Goal: Transaction & Acquisition: Subscribe to service/newsletter

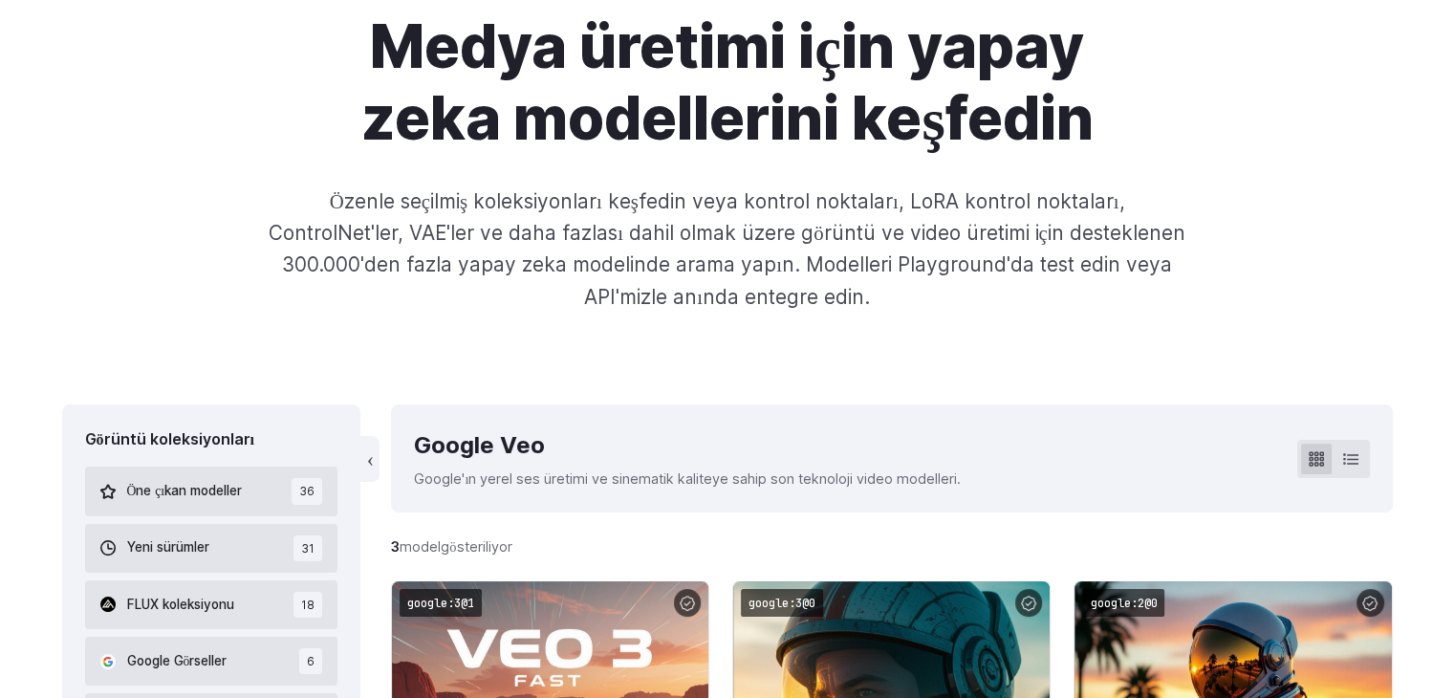
scroll to position [96, 0]
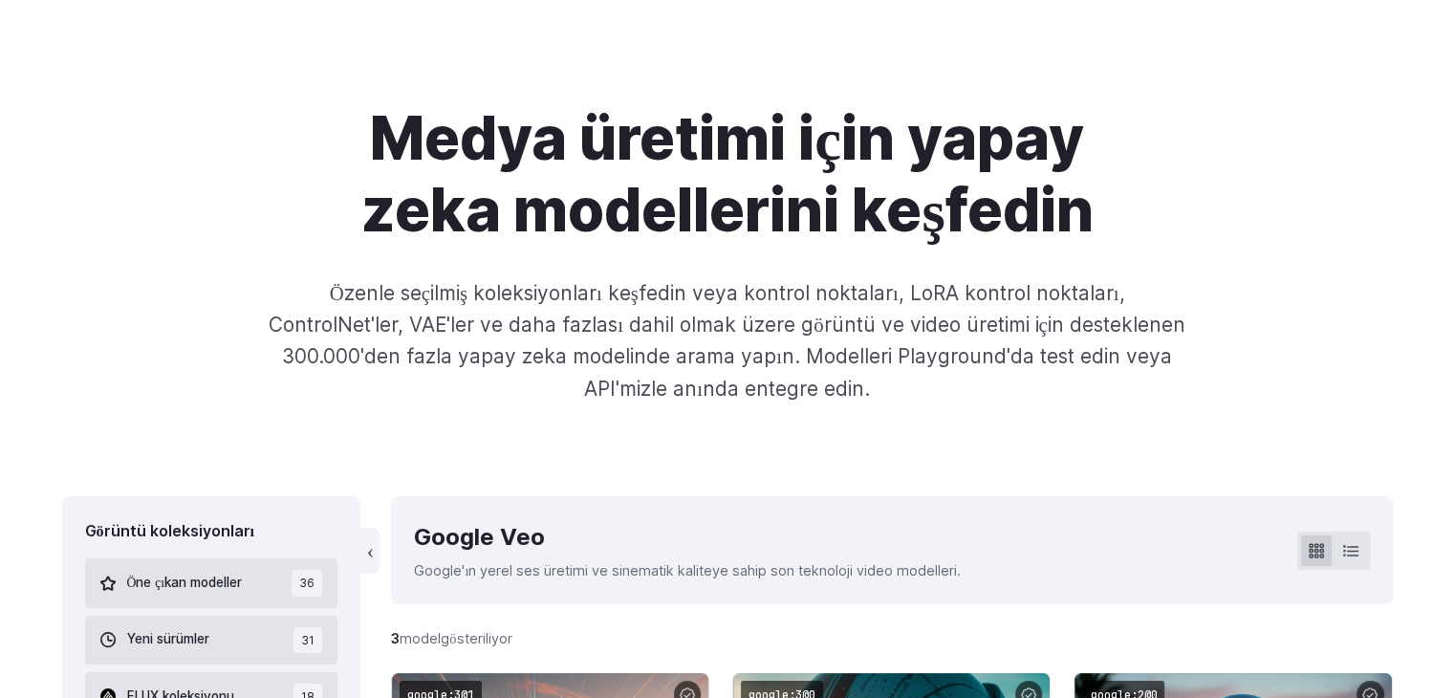
click at [623, 581] on p "Google'ın yerel ses üretimi ve sinematik kaliteye sahip son teknoloji video mod…" at bounding box center [687, 570] width 547 height 22
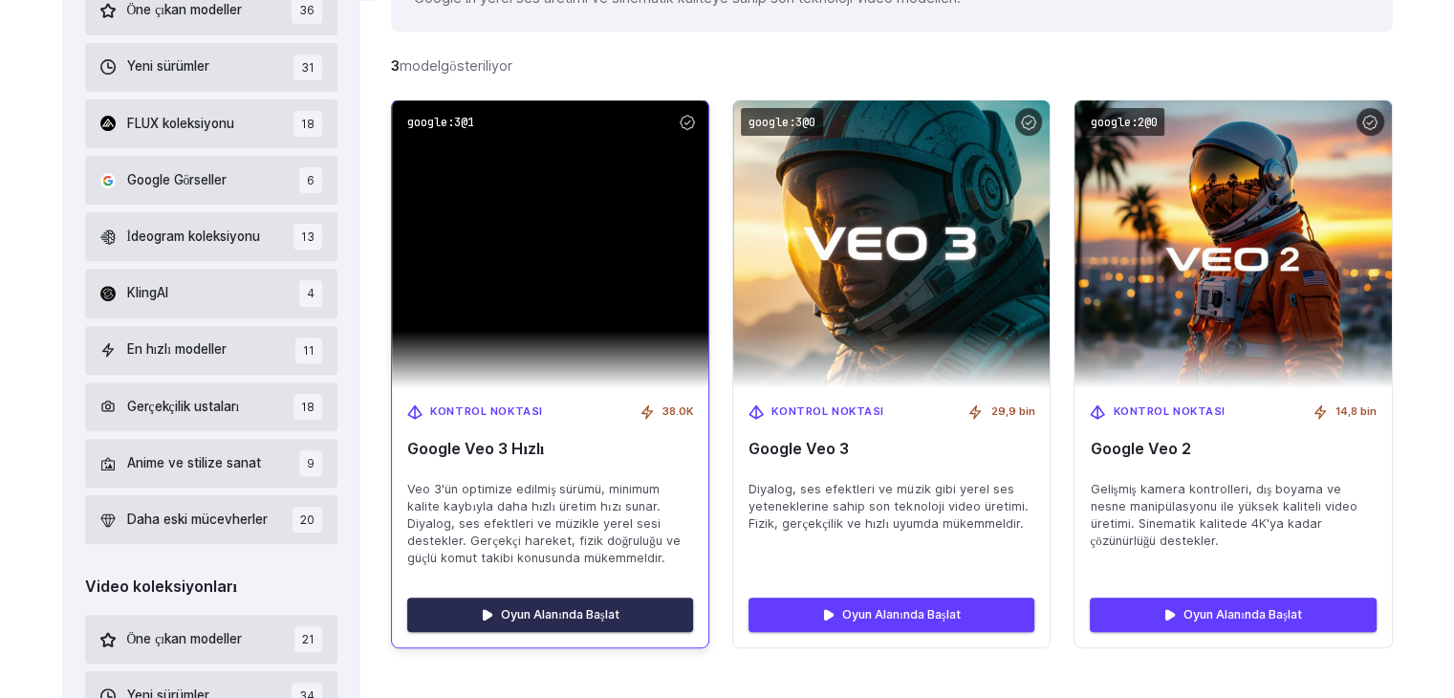
scroll to position [765, 0]
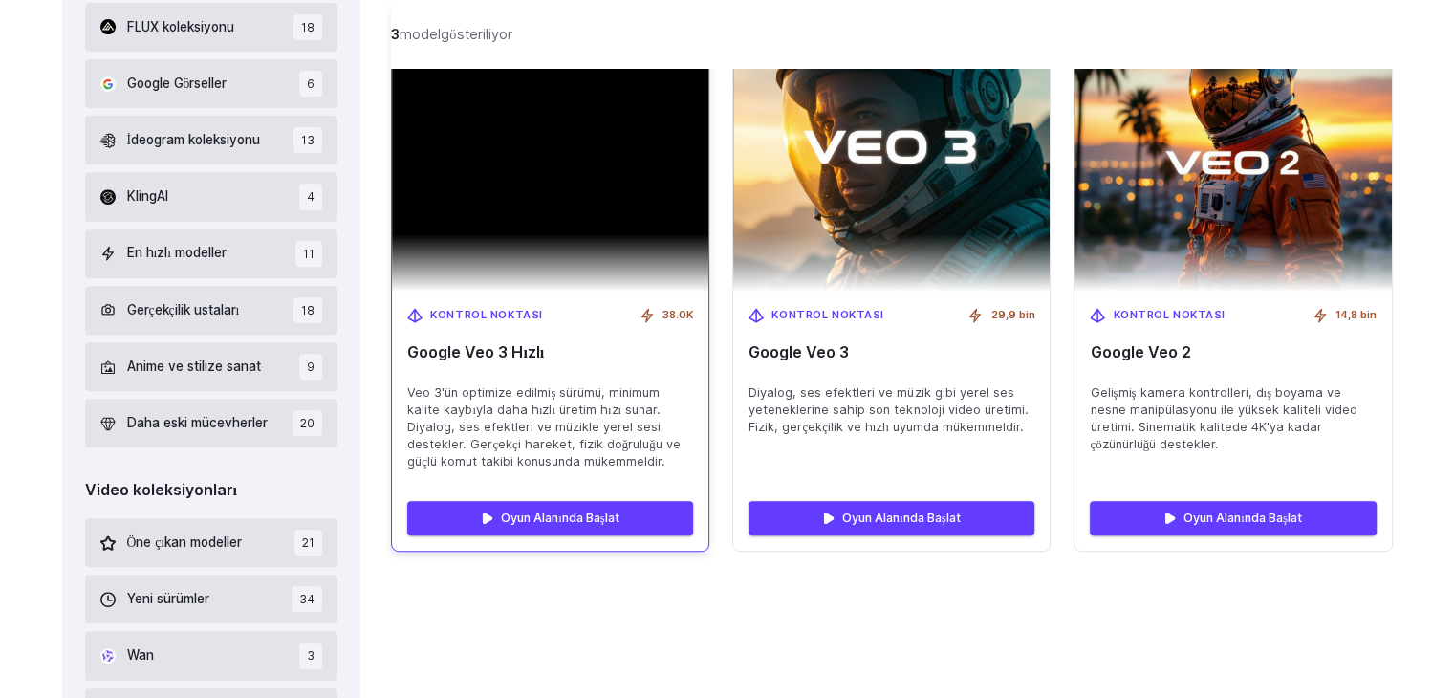
click at [632, 288] on img at bounding box center [550, 148] width 316 height 288
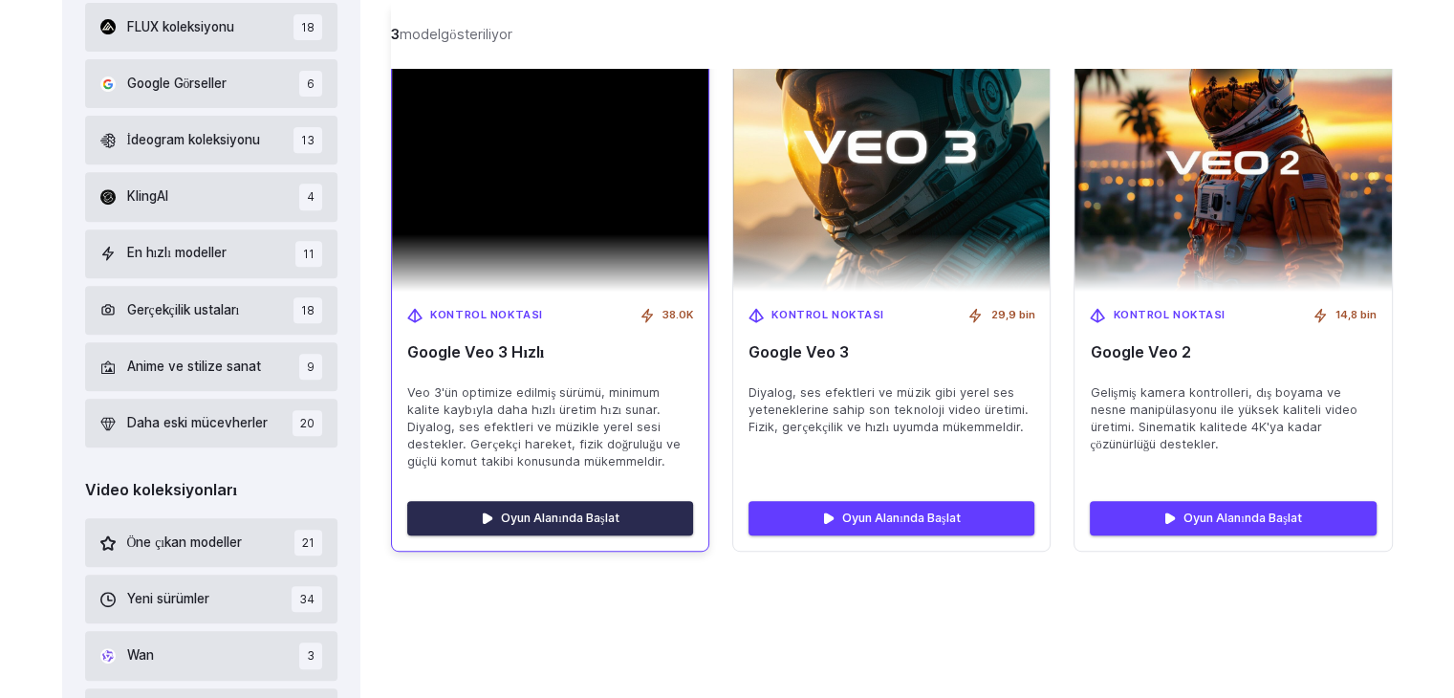
click at [562, 529] on link "Oyun Alanında Başlat" at bounding box center [550, 518] width 286 height 34
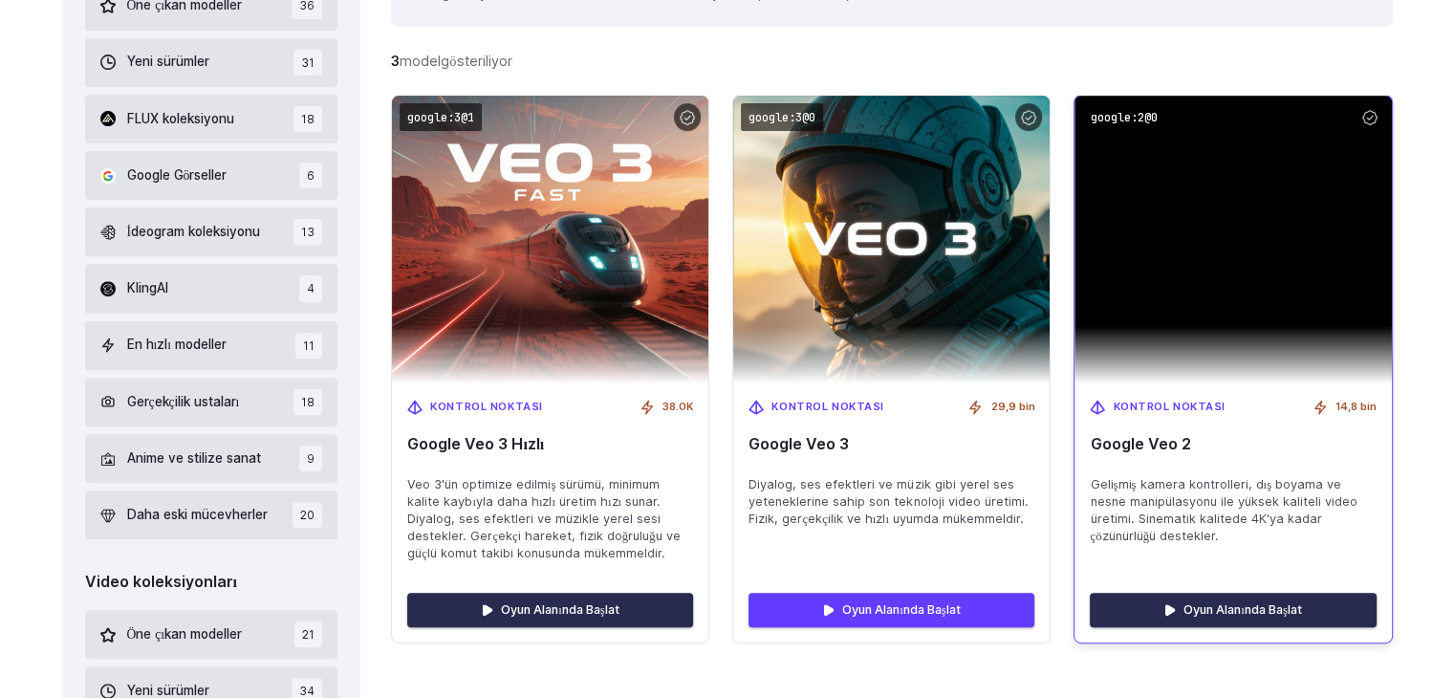
scroll to position [669, 0]
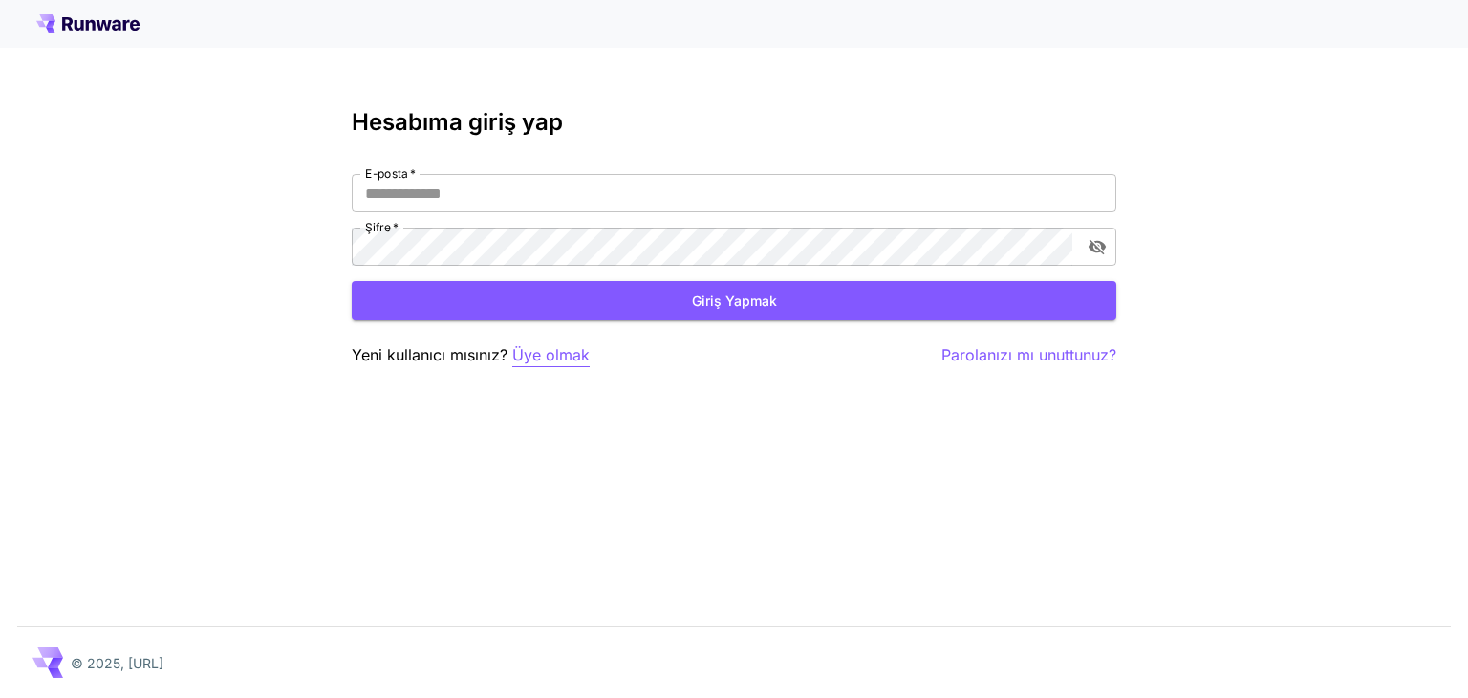
click at [537, 349] on font "Üye olmak" at bounding box center [550, 354] width 77 height 19
